Goal: Information Seeking & Learning: Learn about a topic

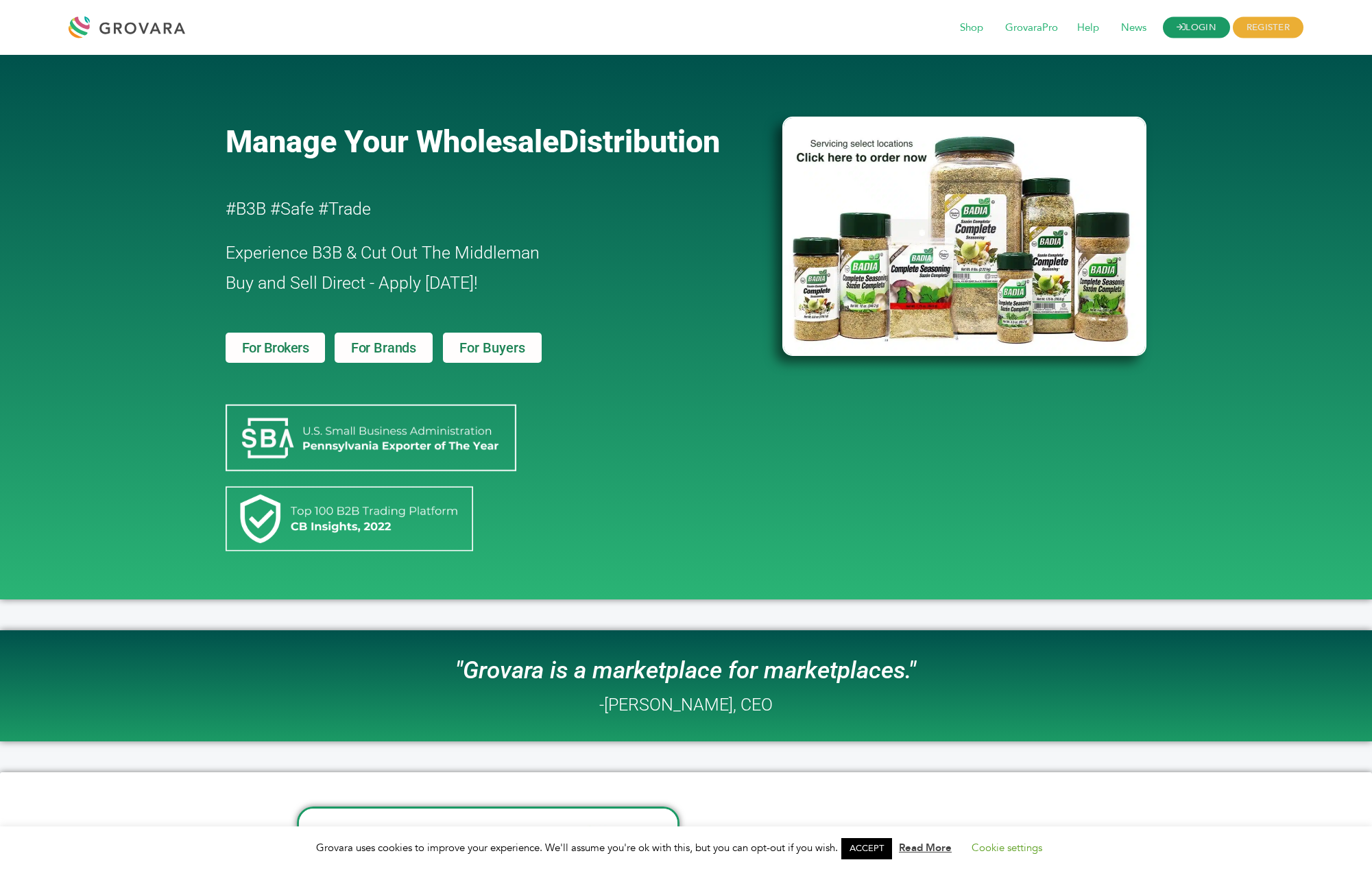
click at [1219, 31] on link "LOGIN" at bounding box center [1196, 28] width 67 height 21
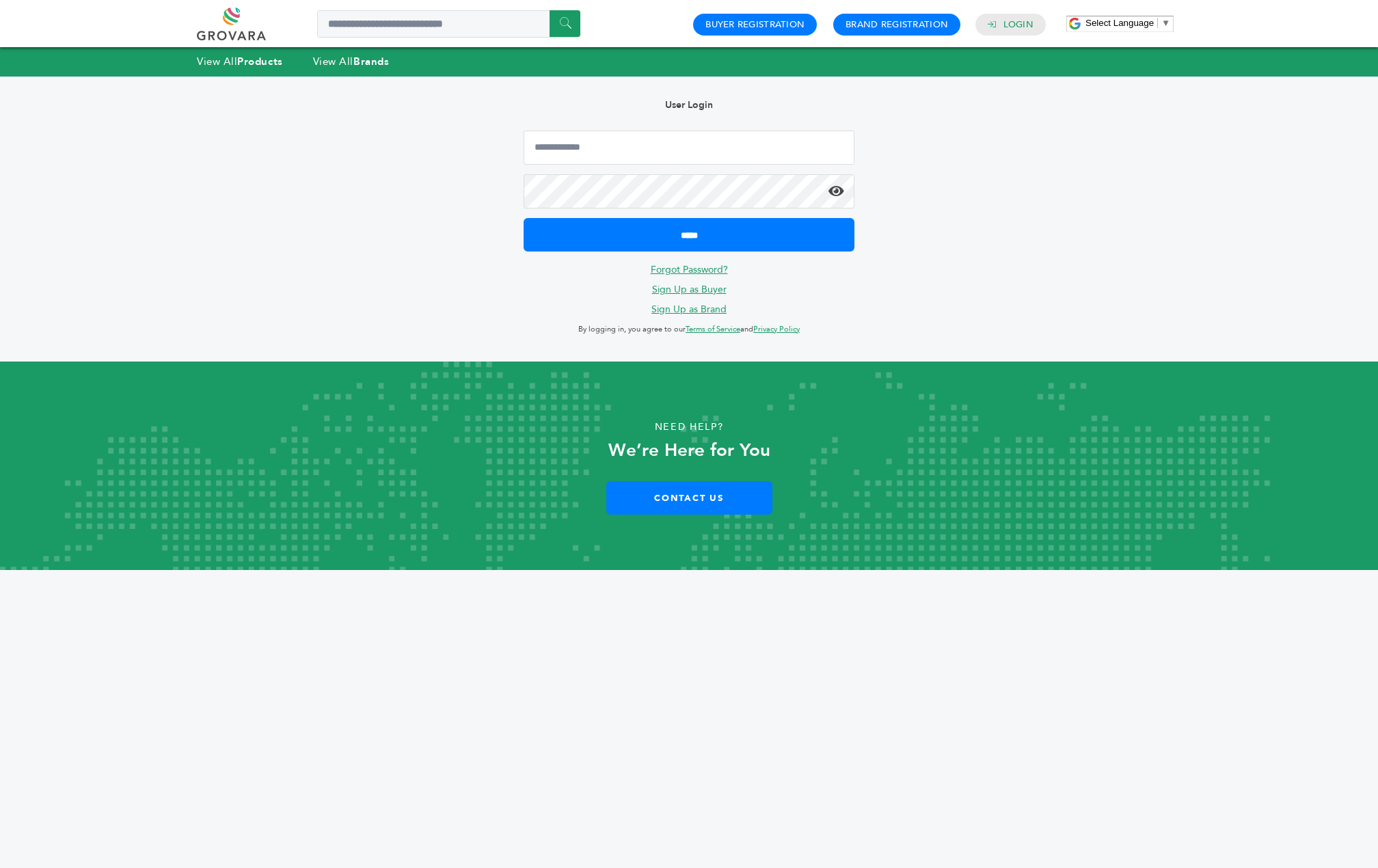
click at [580, 128] on div "User Login ***** Forgot Password? Sign Up as Buyer Sign Up as Brand By logging …" at bounding box center [689, 219] width 371 height 285
click at [590, 150] on input "Email Address" at bounding box center [689, 147] width 331 height 34
type input "**********"
drag, startPoint x: 686, startPoint y: 282, endPoint x: 689, endPoint y: 274, distance: 8.5
click at [689, 276] on div "**********" at bounding box center [689, 219] width 371 height 285
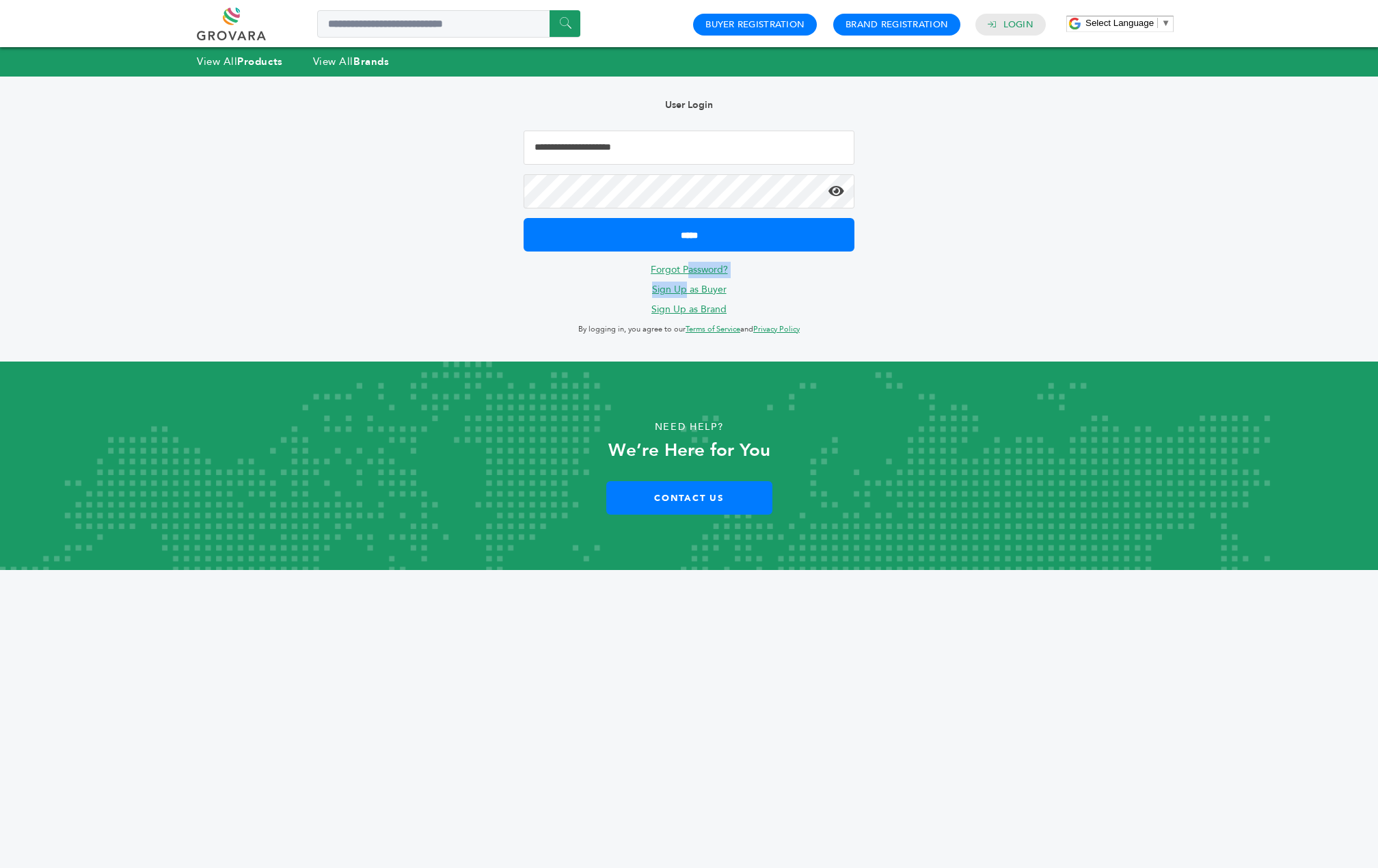
click at [693, 271] on link "Forgot Password?" at bounding box center [689, 269] width 77 height 13
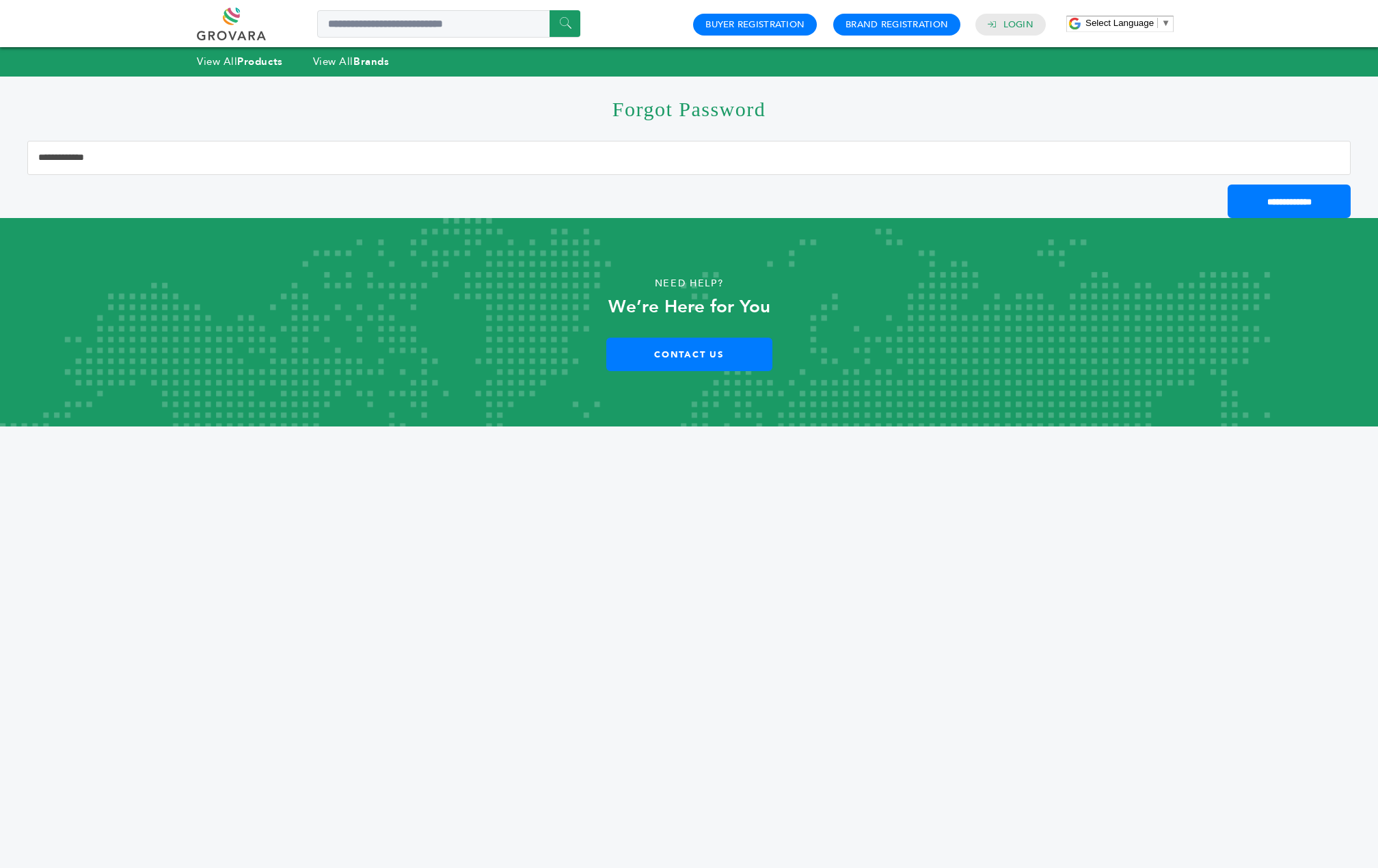
click at [766, 162] on input "Email Address" at bounding box center [689, 157] width 1324 height 34
type input "**********"
click at [1311, 191] on input "**********" at bounding box center [1288, 201] width 123 height 34
click at [1029, 22] on link "Login" at bounding box center [1018, 24] width 30 height 12
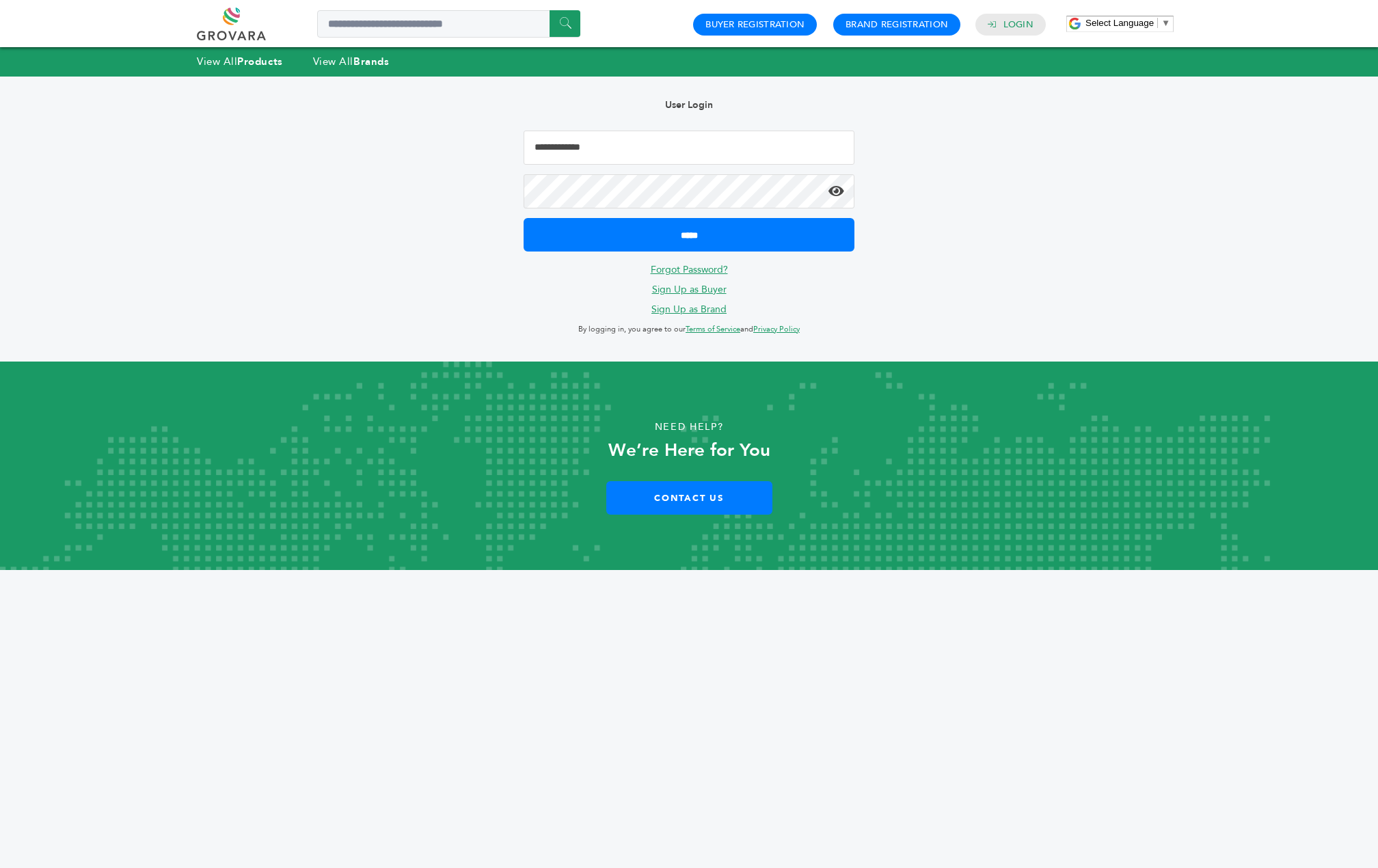
click at [610, 142] on input "Email Address" at bounding box center [689, 147] width 331 height 34
type input "**********"
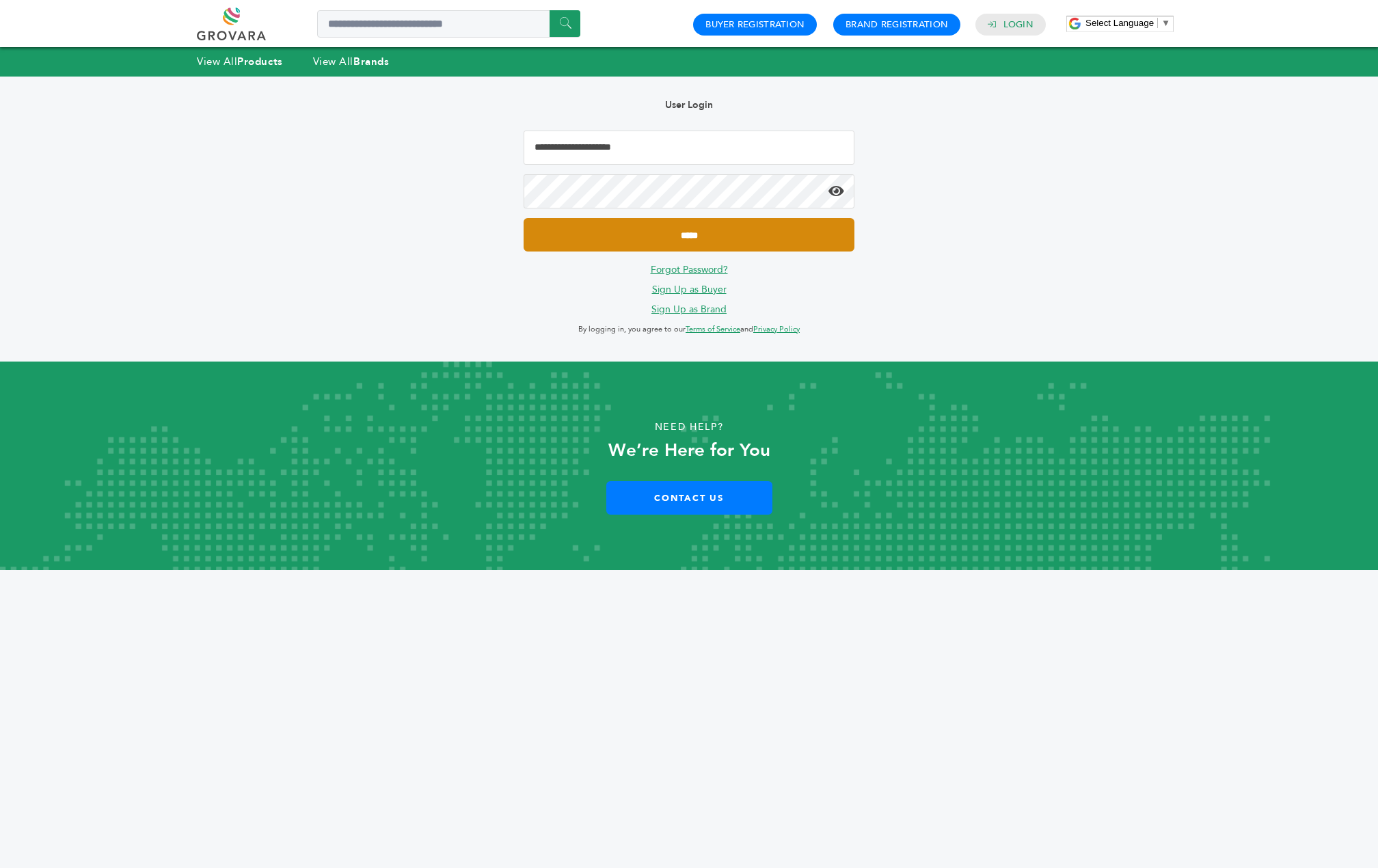
click at [671, 236] on input "*****" at bounding box center [689, 235] width 331 height 34
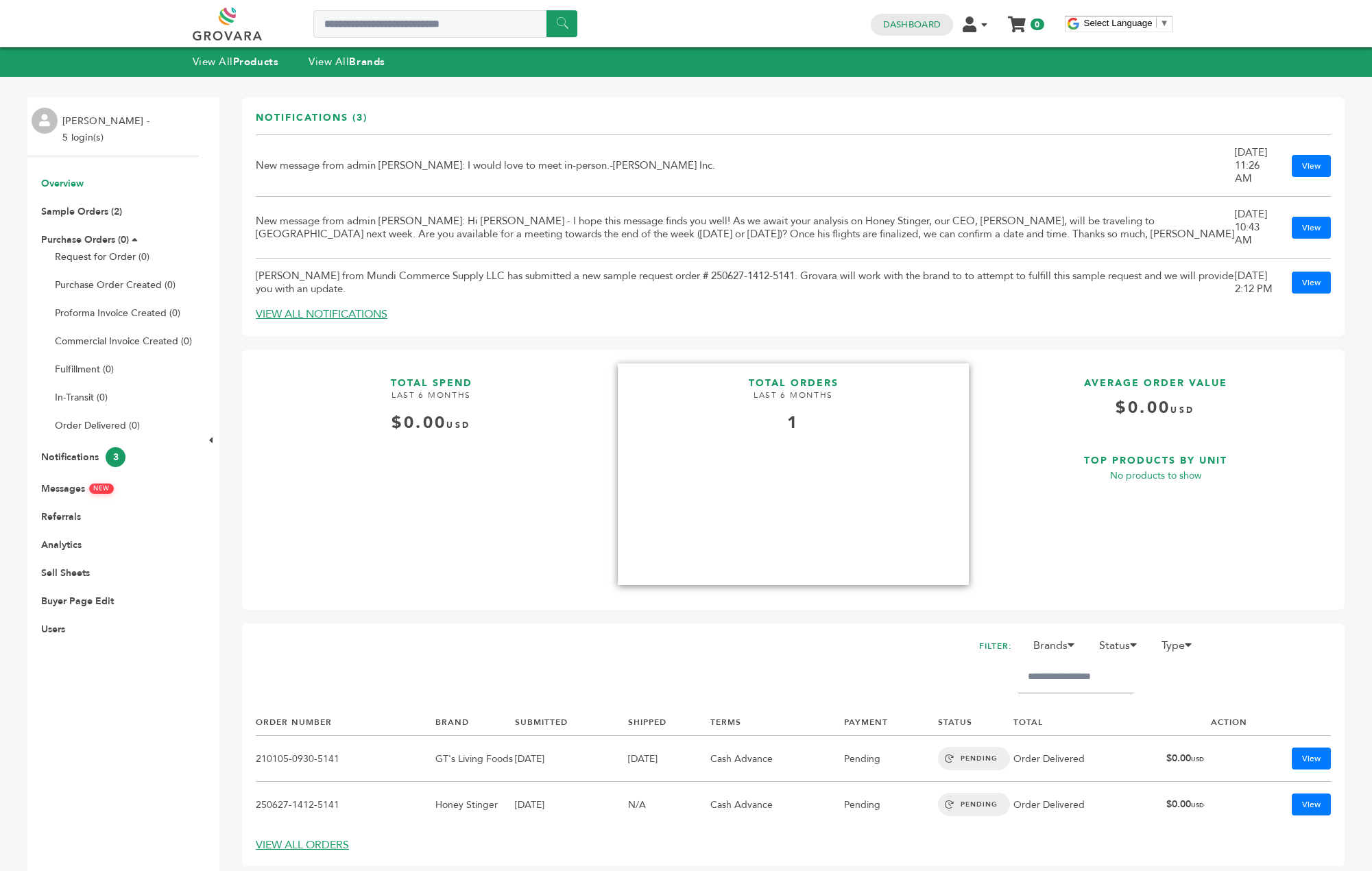
drag, startPoint x: 880, startPoint y: 448, endPoint x: 888, endPoint y: 445, distance: 8.5
click at [880, 449] on link "TOTAL ORDERS LAST 6 MONTHS 1" at bounding box center [793, 474] width 351 height 222
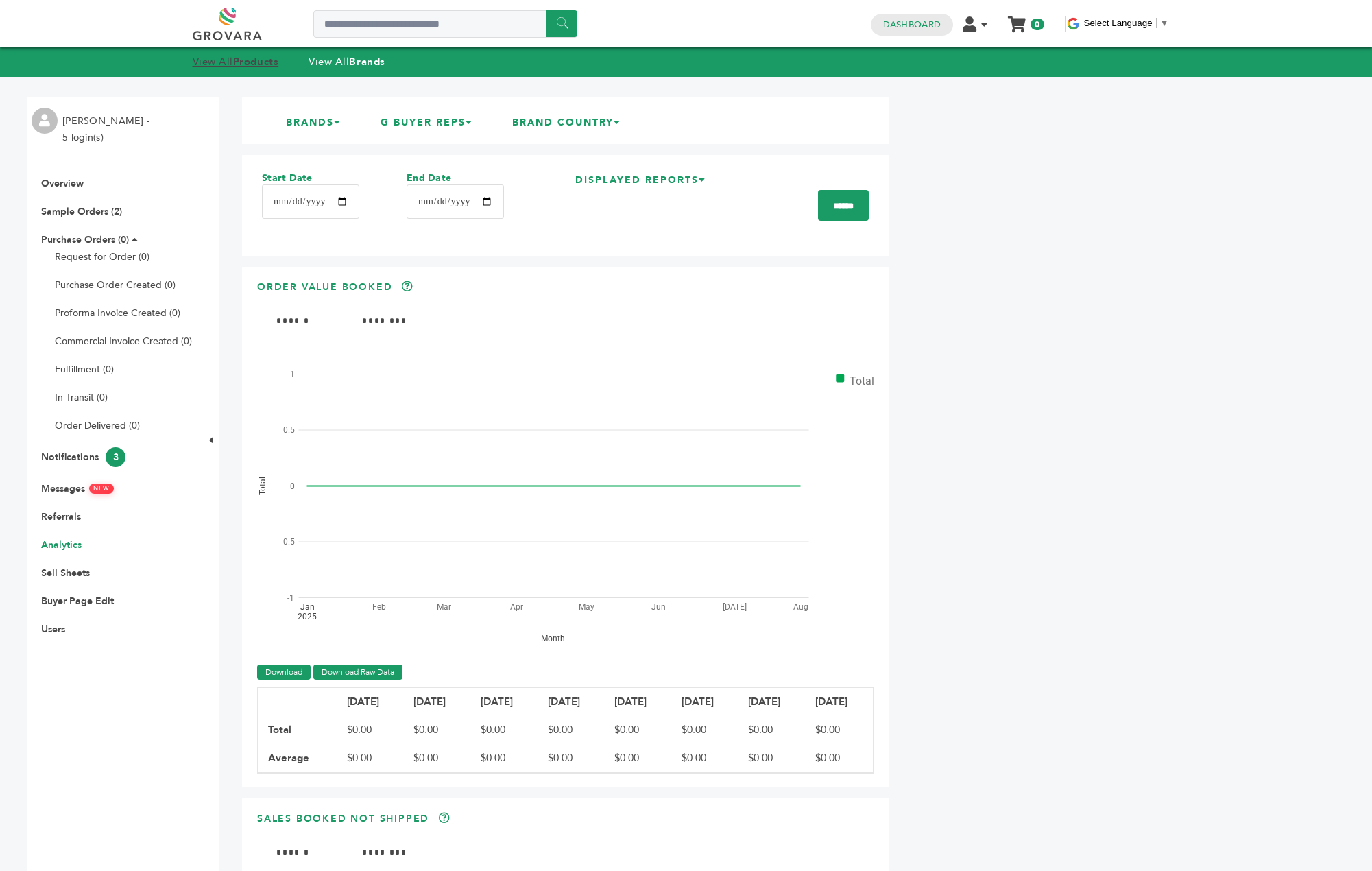
click at [228, 63] on link "View All Products" at bounding box center [236, 61] width 87 height 14
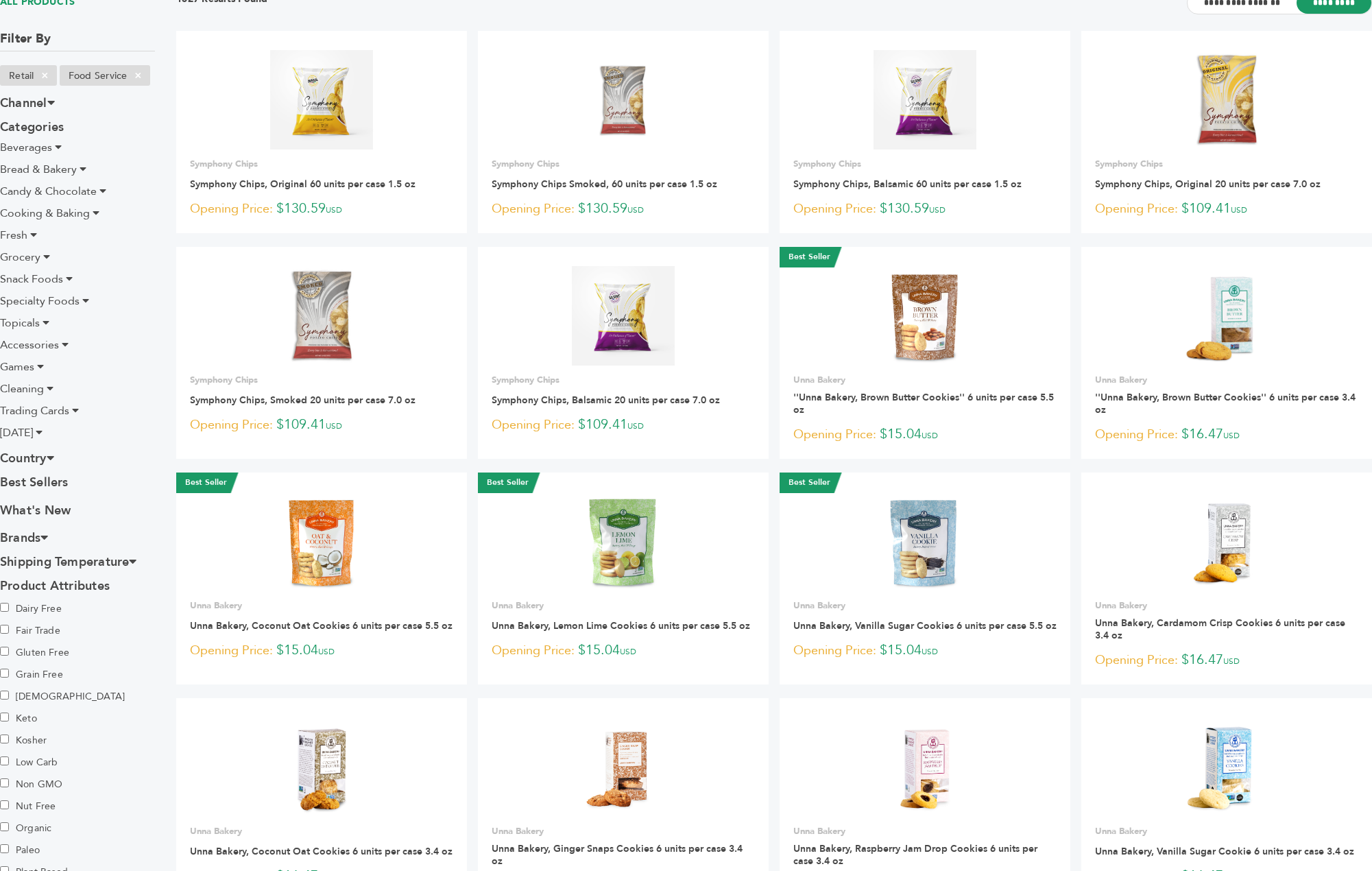
scroll to position [137, 0]
click at [47, 605] on label "Dairy Free" at bounding box center [48, 608] width 96 height 22
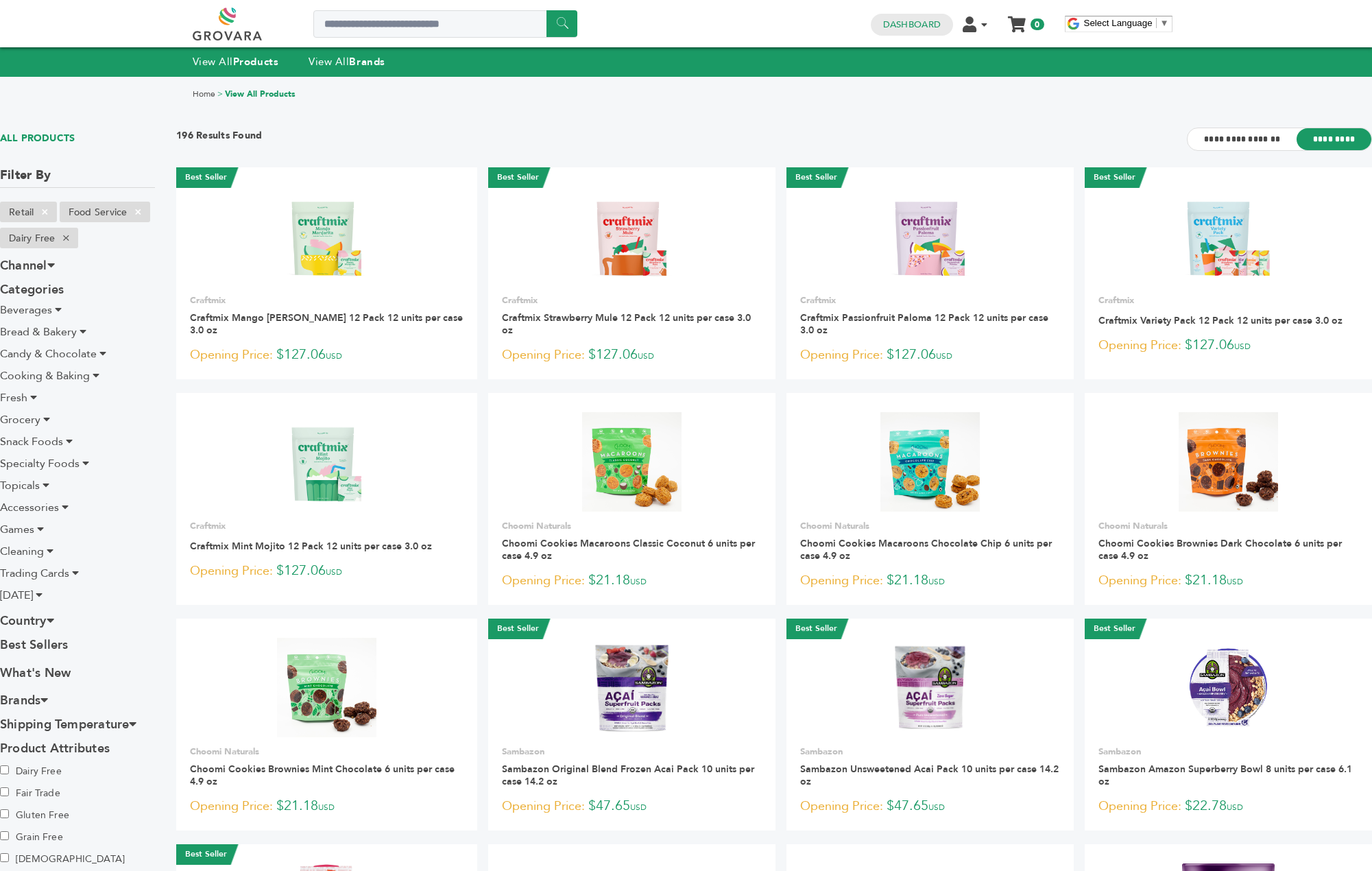
click at [54, 304] on li "Beverages" at bounding box center [78, 310] width 155 height 17
click at [55, 307] on icon at bounding box center [58, 309] width 7 height 11
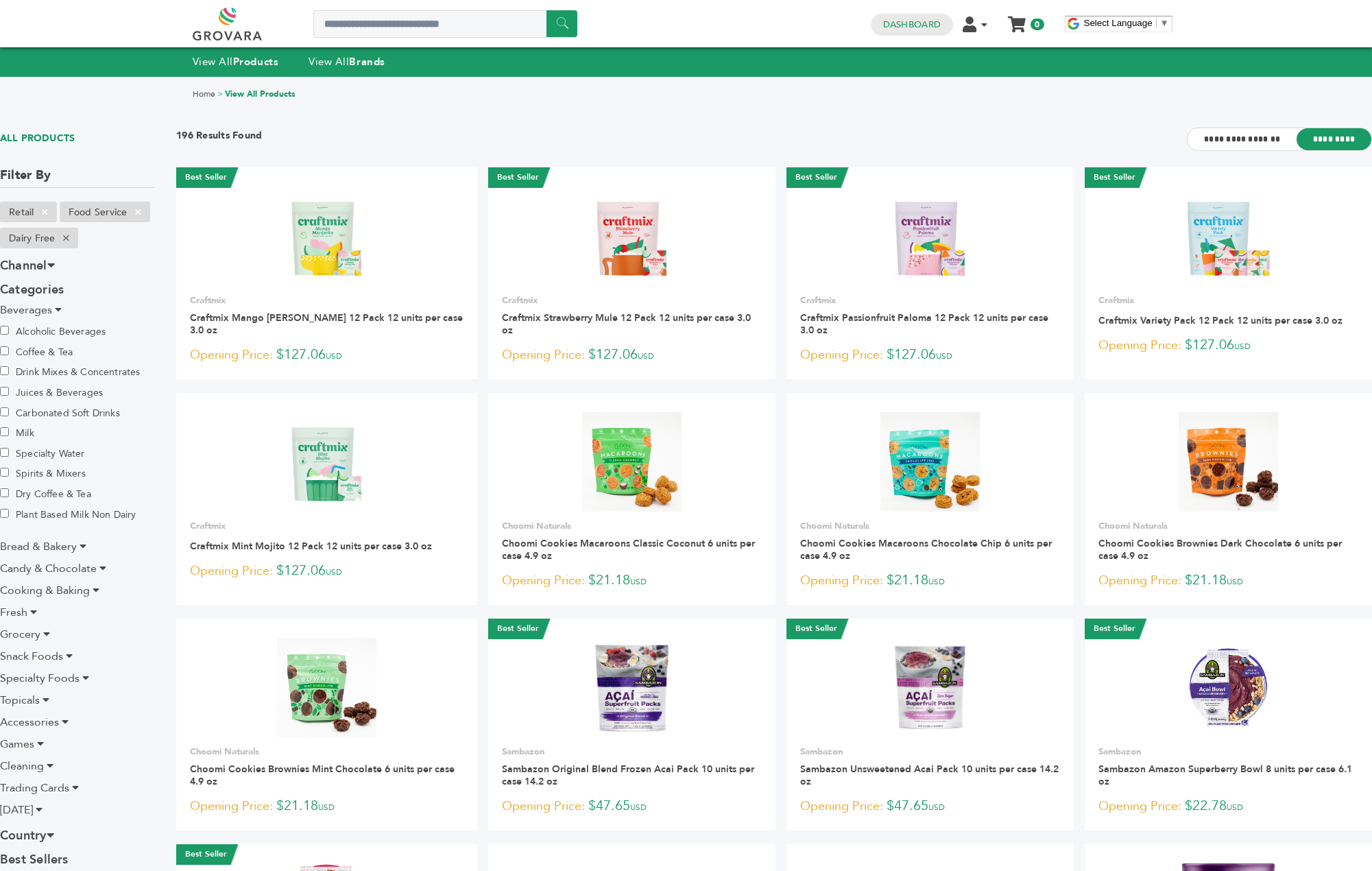
click at [35, 431] on label "Milk" at bounding box center [48, 432] width 96 height 15
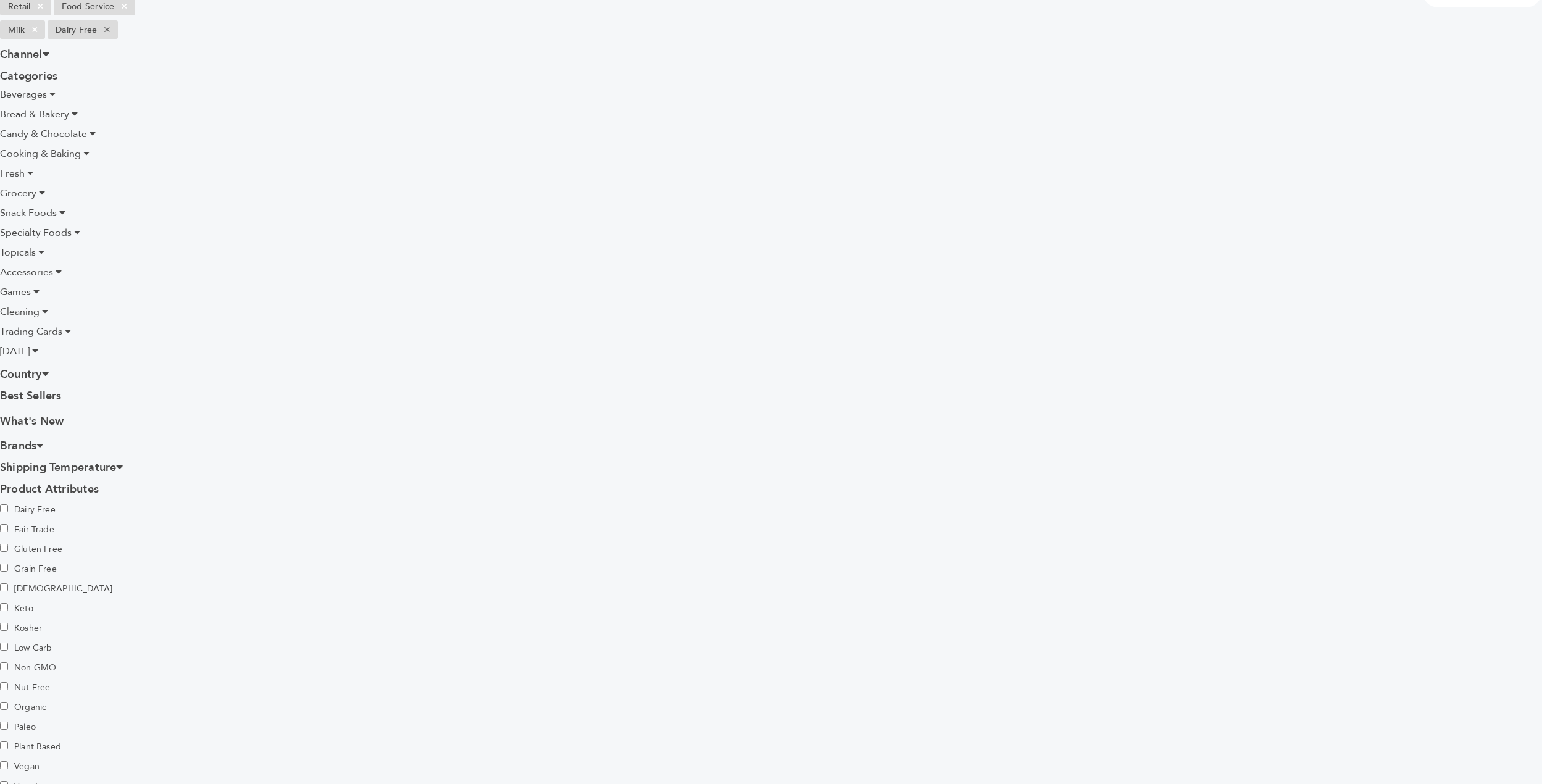
scroll to position [185, 0]
click at [16, 504] on label "Dairy Free" at bounding box center [43, 509] width 86 height 20
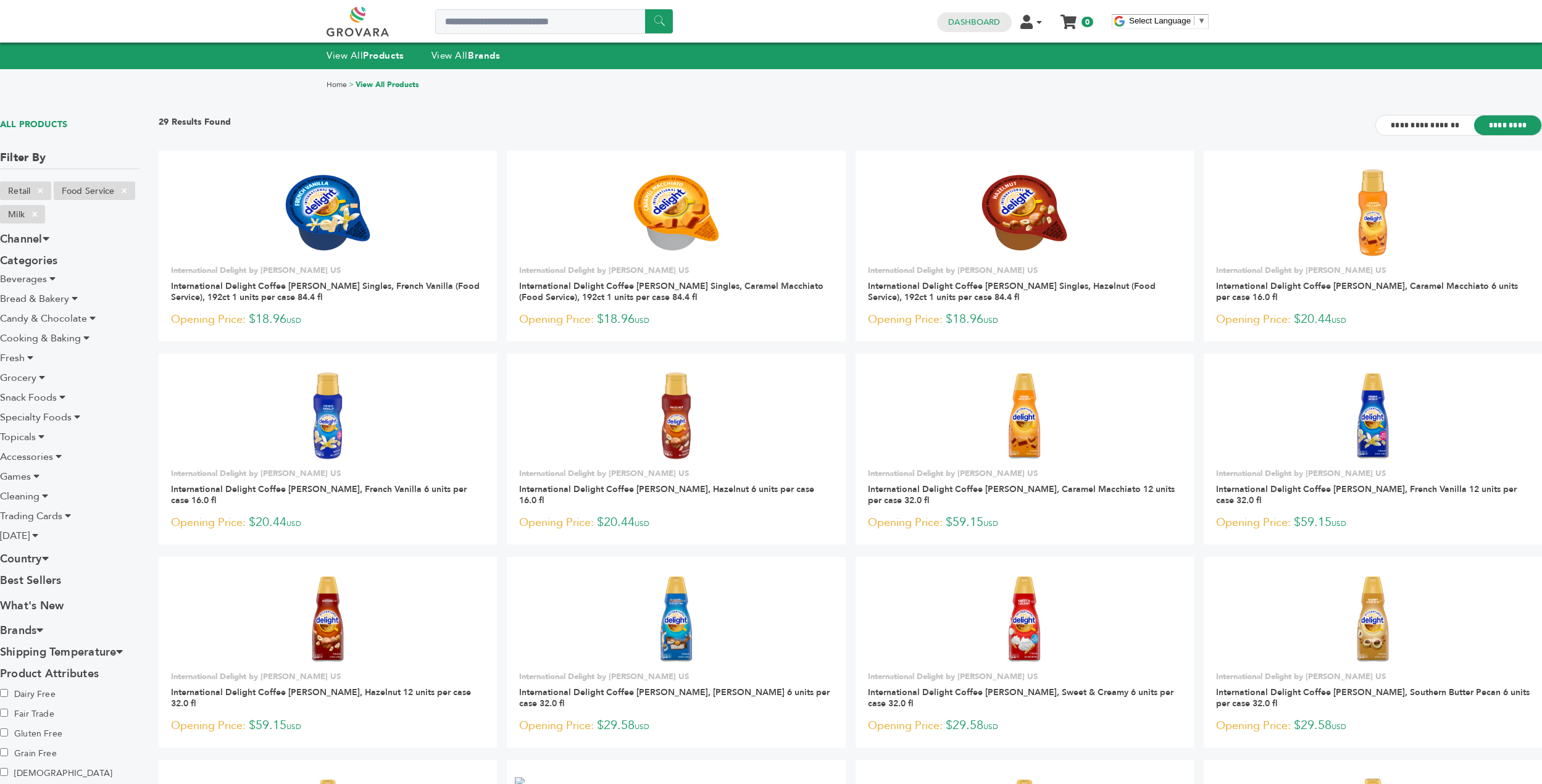
click at [48, 283] on li "Beverages" at bounding box center [70, 279] width 140 height 15
click at [58, 277] on li "Beverages" at bounding box center [70, 279] width 140 height 15
click at [51, 280] on icon at bounding box center [52, 278] width 6 height 10
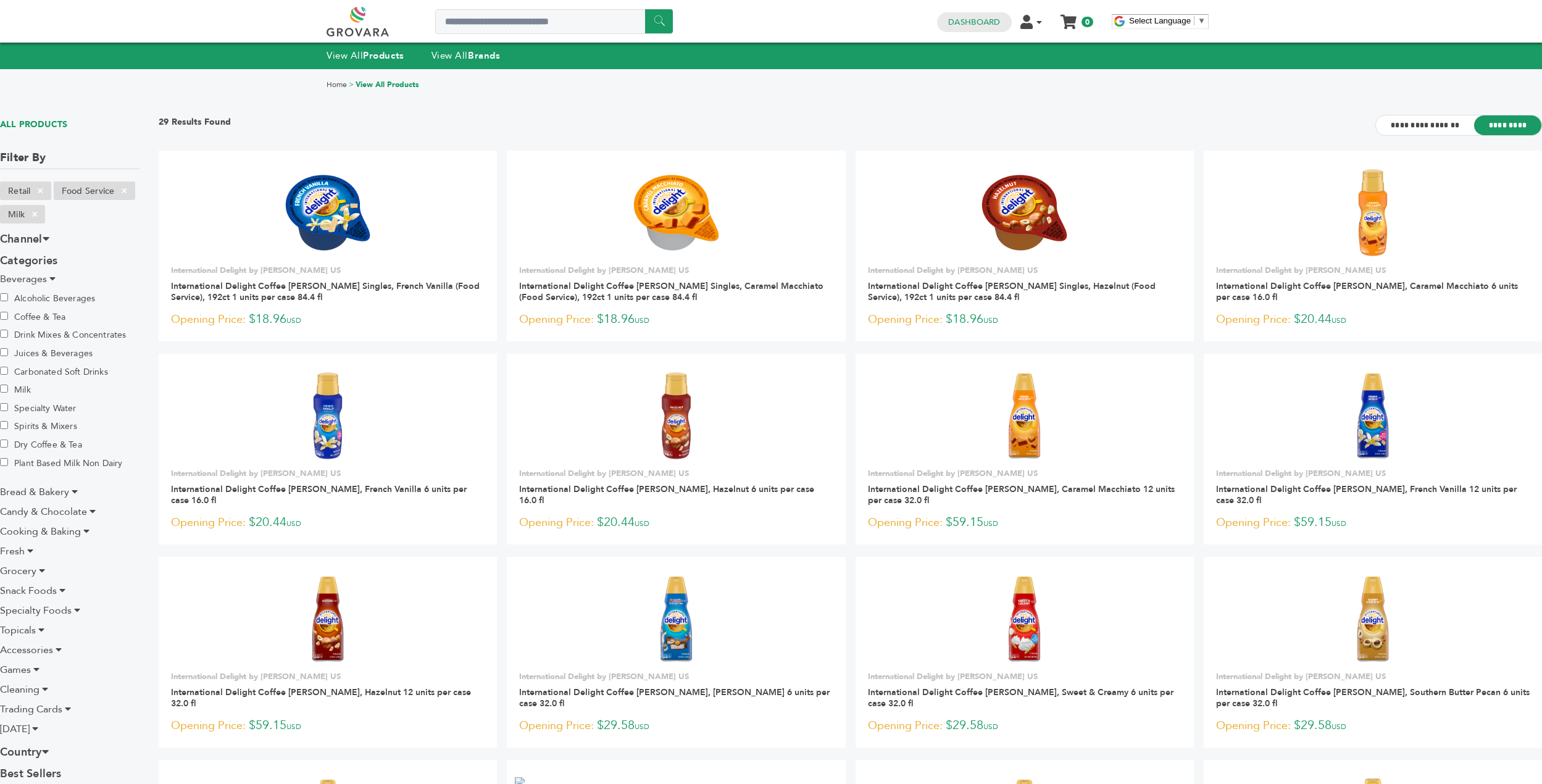
click at [54, 463] on label "Plant Based Milk Non Dairy" at bounding box center [61, 463] width 122 height 13
click at [25, 390] on label "Milk" at bounding box center [43, 389] width 86 height 13
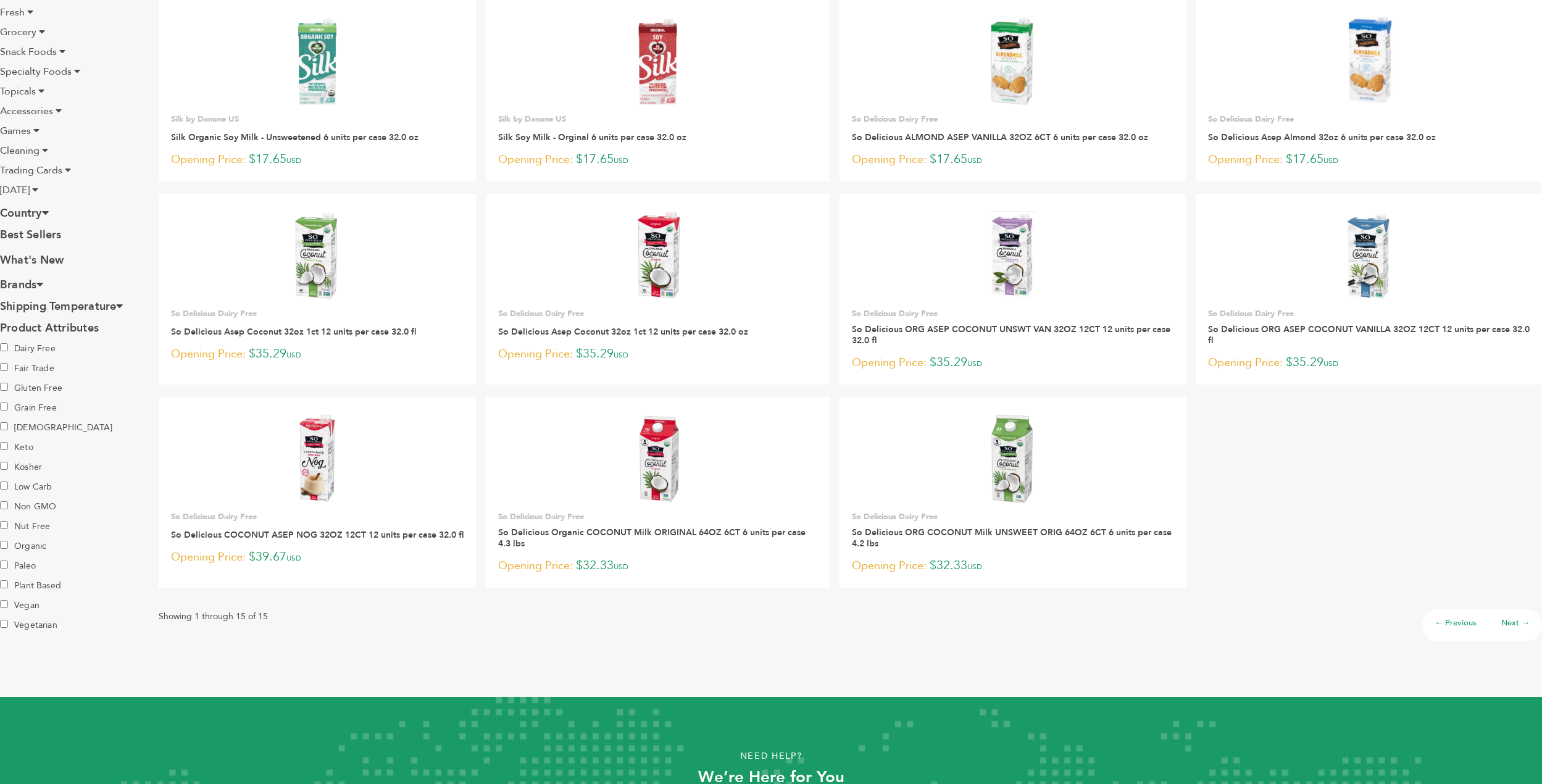
scroll to position [370, 0]
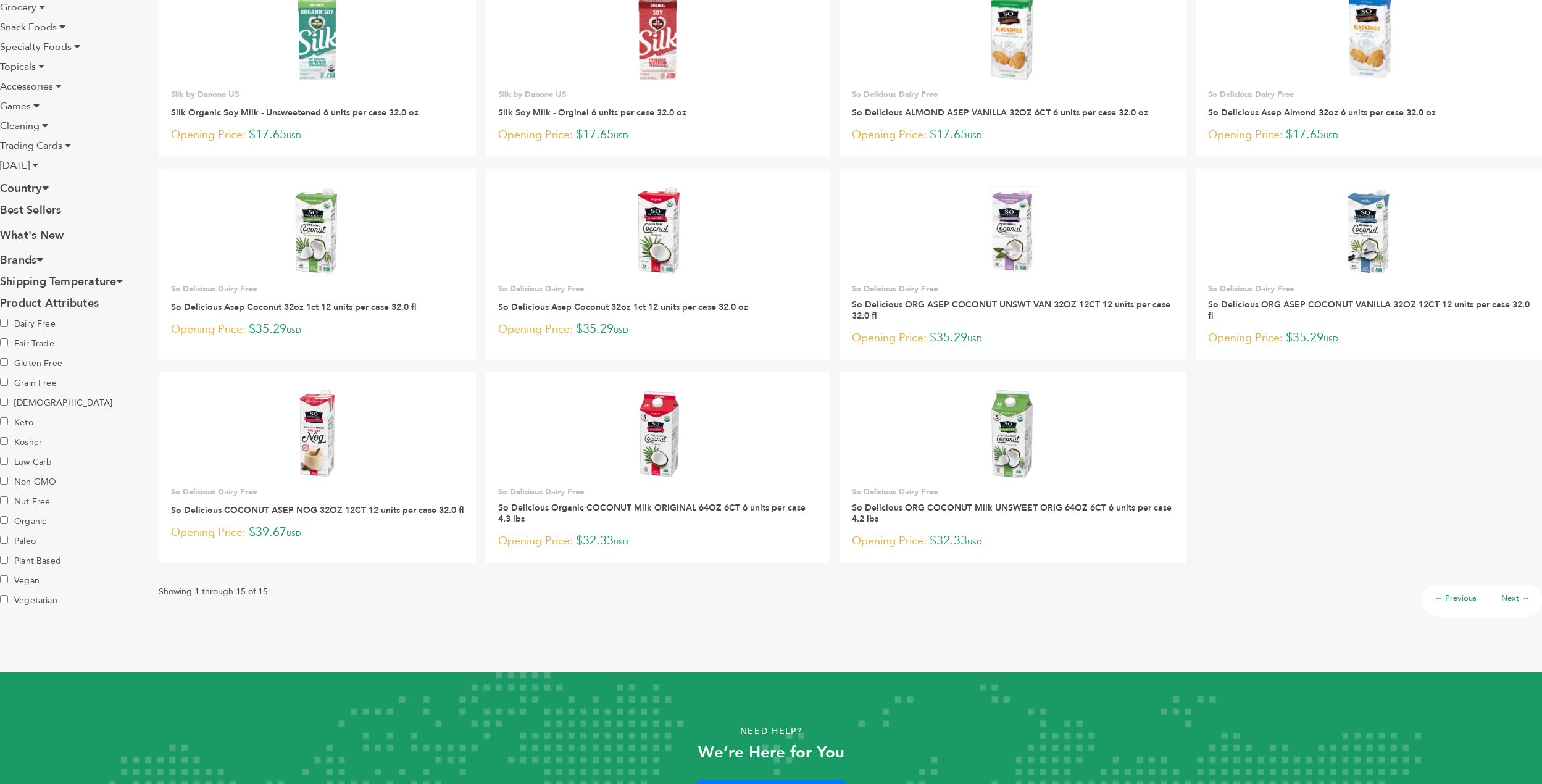
click at [1509, 600] on link "Next →" at bounding box center [1515, 598] width 28 height 11
click at [1514, 602] on link "Next →" at bounding box center [1515, 598] width 28 height 11
click at [1508, 608] on li "Next →" at bounding box center [1515, 598] width 53 height 28
click at [1513, 594] on link "Next →" at bounding box center [1515, 598] width 28 height 11
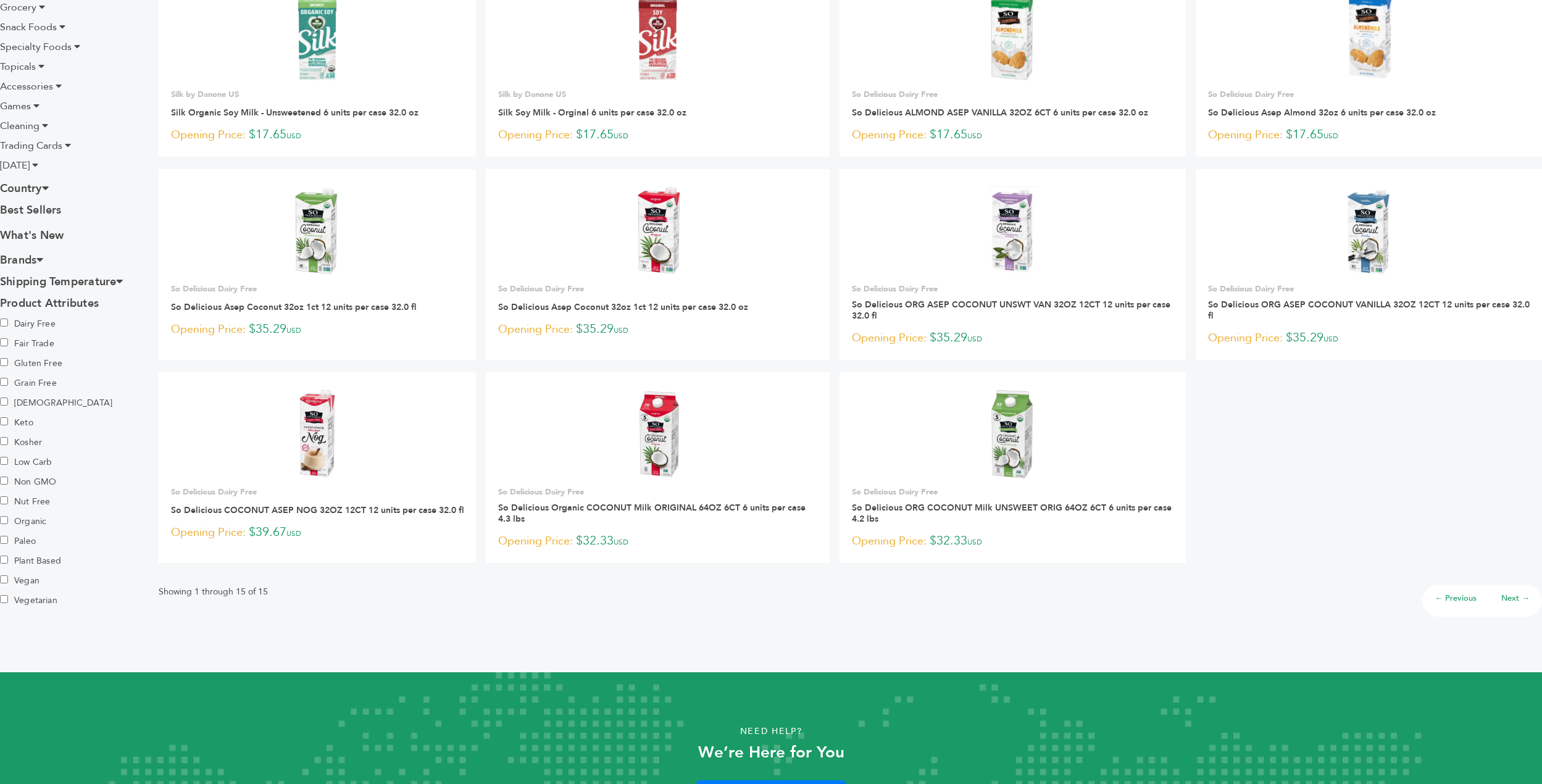
click at [1513, 594] on link "Next →" at bounding box center [1515, 598] width 28 height 11
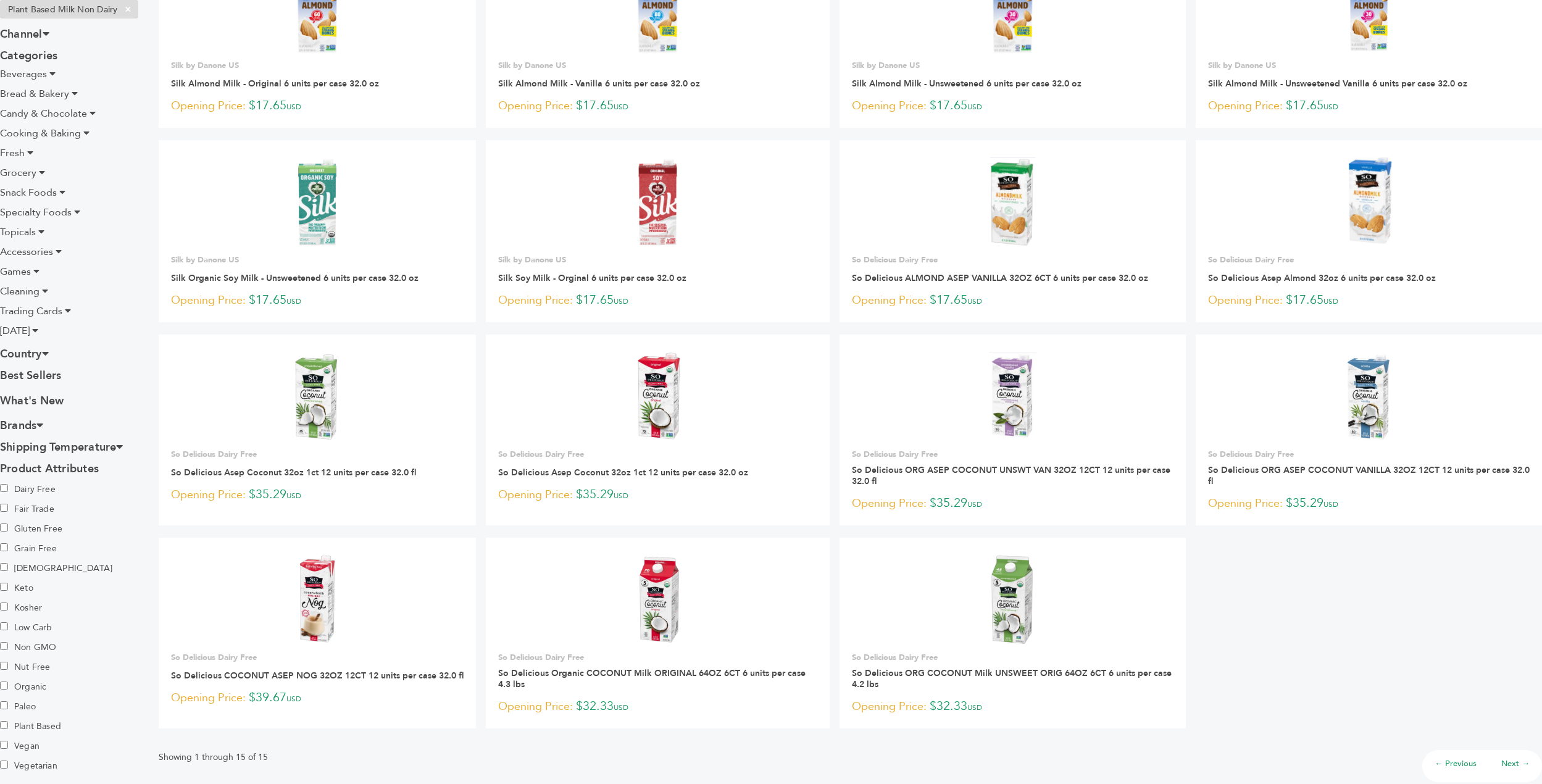
scroll to position [0, 0]
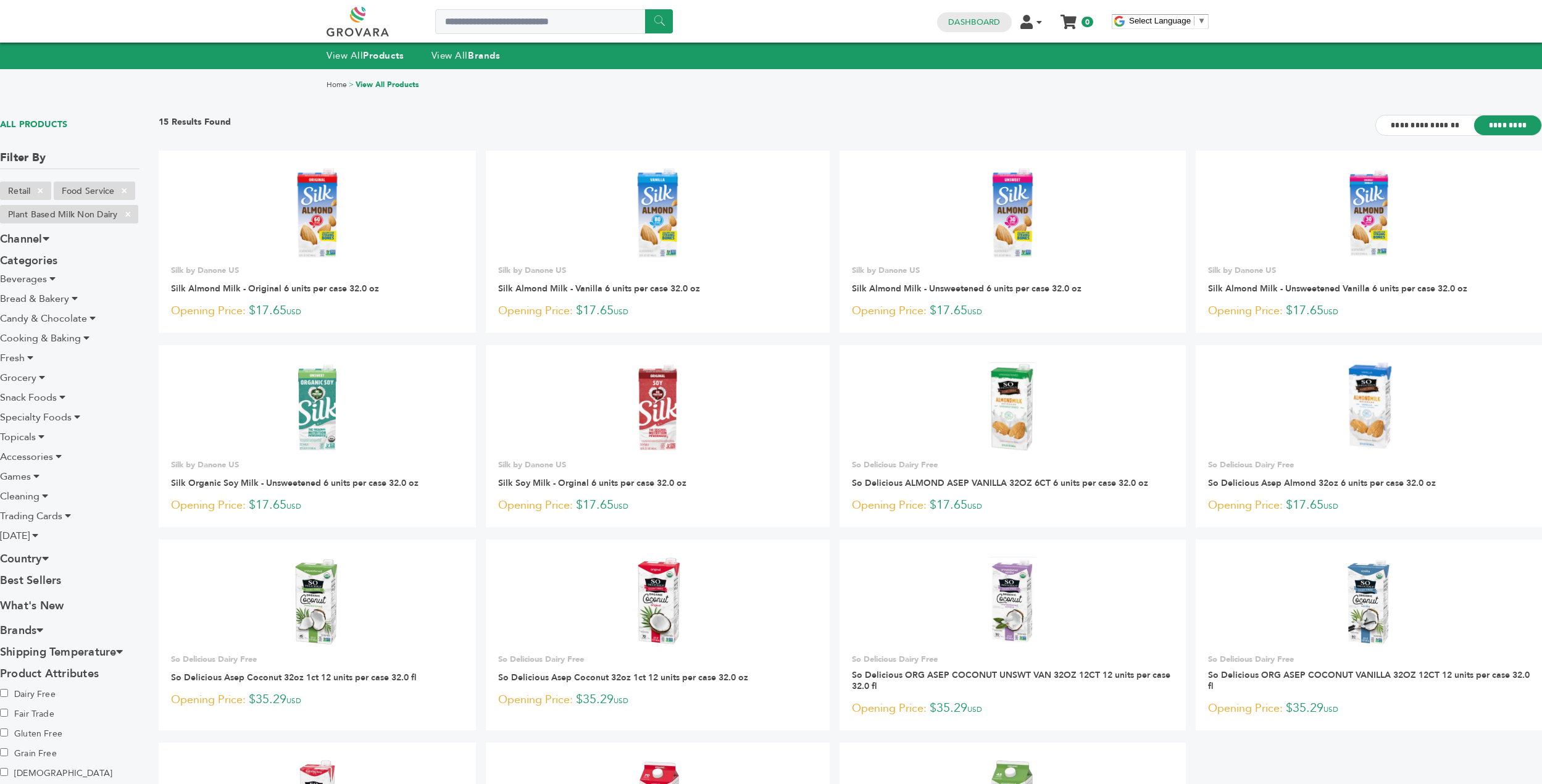
click at [375, 14] on link at bounding box center [371, 22] width 90 height 30
